Goal: Task Accomplishment & Management: Use online tool/utility

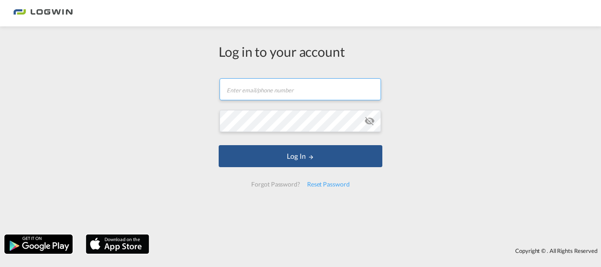
click at [276, 95] on input "text" at bounding box center [299, 89] width 161 height 22
type input "[PERSON_NAME][EMAIL_ADDRESS][DOMAIN_NAME]"
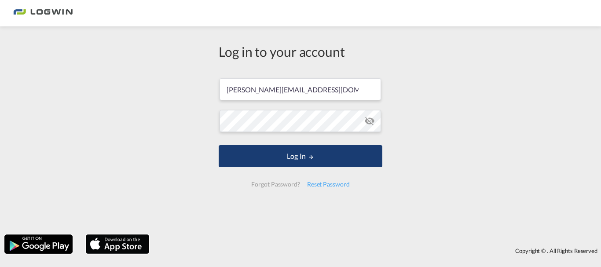
click at [298, 158] on button "Log In" at bounding box center [301, 156] width 164 height 22
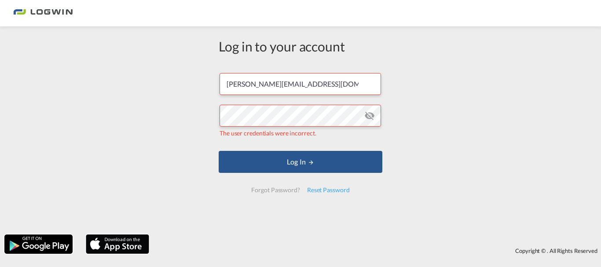
click at [367, 114] on md-icon "icon-eye-off" at bounding box center [369, 115] width 11 height 11
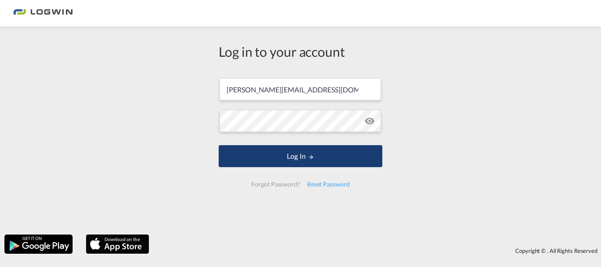
click at [286, 157] on button "Log In" at bounding box center [301, 156] width 164 height 22
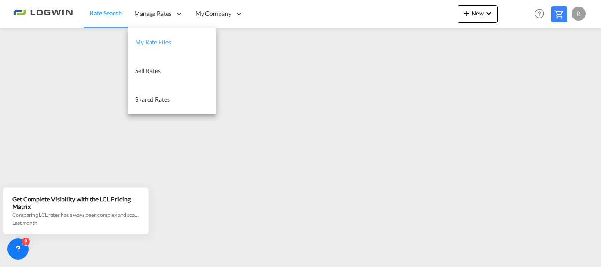
click at [152, 42] on span "My Rate Files" at bounding box center [153, 41] width 36 height 7
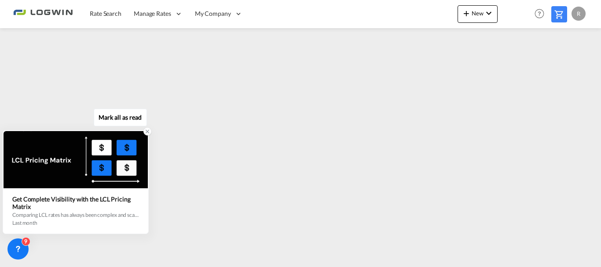
click at [146, 133] on icon at bounding box center [147, 131] width 3 height 3
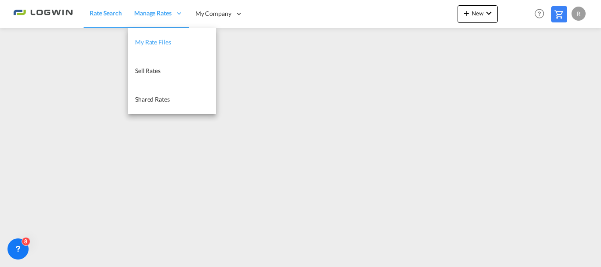
click at [163, 45] on span "My Rate Files" at bounding box center [153, 41] width 36 height 7
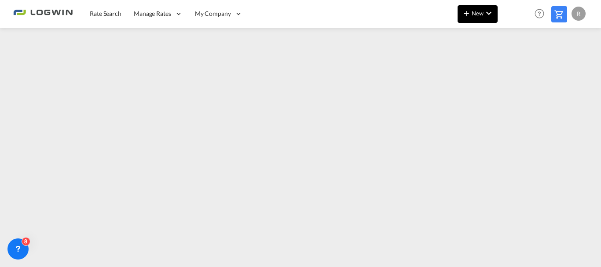
click at [476, 16] on span "New" at bounding box center [477, 13] width 33 height 7
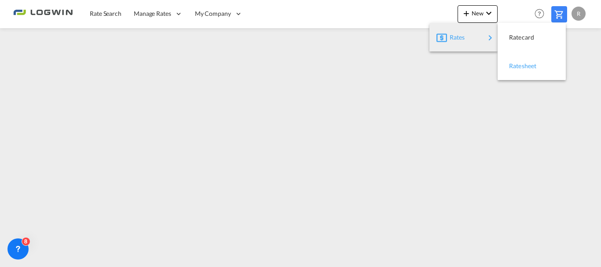
click at [518, 63] on span "Ratesheet" at bounding box center [514, 66] width 10 height 18
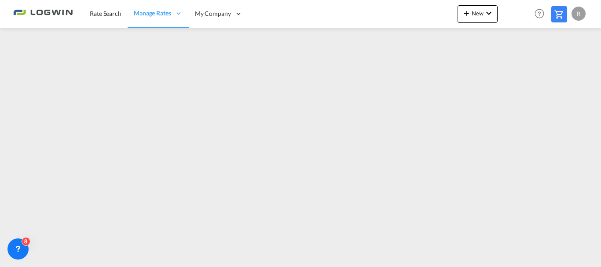
click at [577, 13] on div "R" at bounding box center [578, 14] width 14 height 14
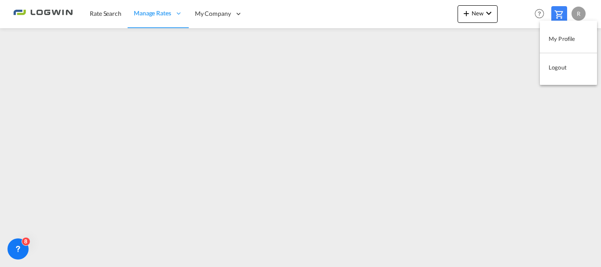
click at [564, 66] on button "Logout" at bounding box center [568, 67] width 57 height 18
